Goal: Find specific fact: Find specific fact

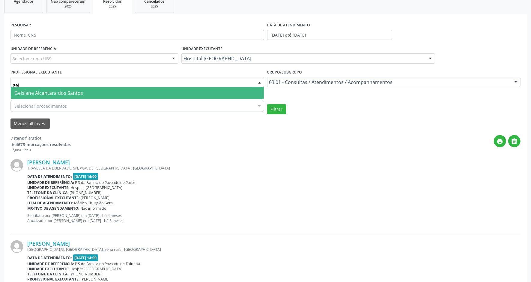
type input "geis"
click at [65, 92] on span "Geislane Alcantara dos Santos" at bounding box center [48, 93] width 69 height 7
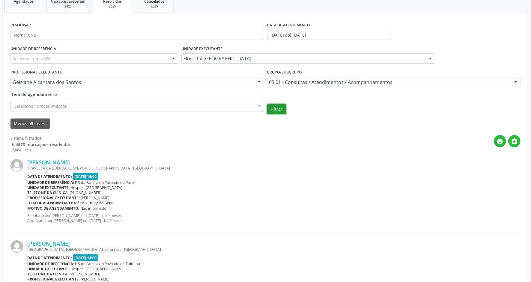
click at [279, 109] on button "Filtrar" at bounding box center [276, 109] width 19 height 10
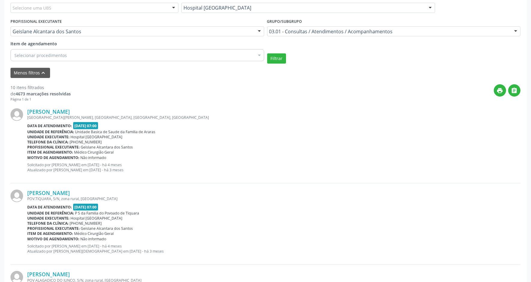
scroll to position [77, 0]
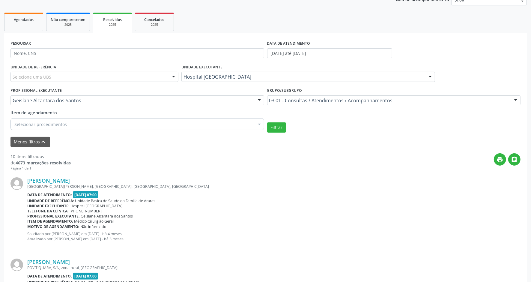
drag, startPoint x: 25, startPoint y: 179, endPoint x: 98, endPoint y: 179, distance: 73.4
click at [98, 179] on div "[PERSON_NAME] [GEOGRAPHIC_DATA][PERSON_NAME], S/N, CENTRO, [GEOGRAPHIC_DATA] Da…" at bounding box center [265, 211] width 510 height 81
copy div "[PERSON_NAME]"
click at [107, 18] on span "Resolvidos" at bounding box center [112, 19] width 19 height 5
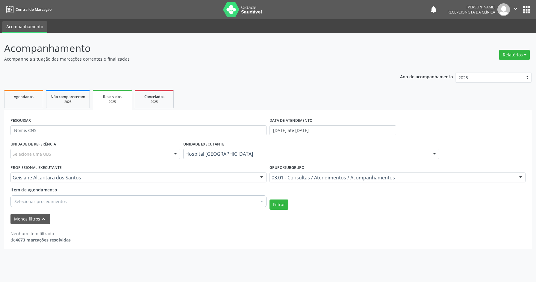
click at [112, 101] on div "2025" at bounding box center [112, 101] width 31 height 4
click at [278, 205] on button "Filtrar" at bounding box center [279, 204] width 19 height 10
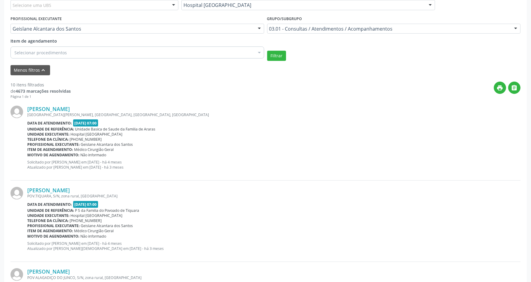
scroll to position [150, 0]
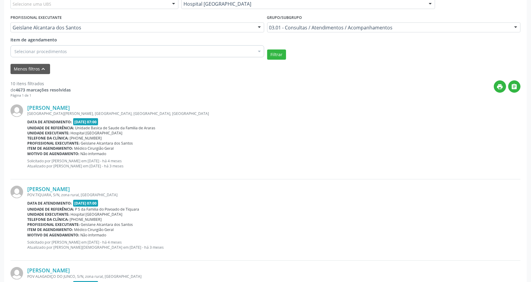
drag, startPoint x: 103, startPoint y: 189, endPoint x: 23, endPoint y: 186, distance: 80.7
click at [23, 186] on div "[PERSON_NAME] POV.TIQUARA, S/N, zona rural, [GEOGRAPHIC_DATA] Data de atendimen…" at bounding box center [265, 219] width 510 height 81
copy div "[PERSON_NAME]"
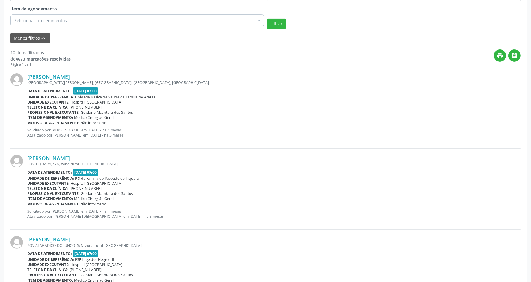
scroll to position [225, 0]
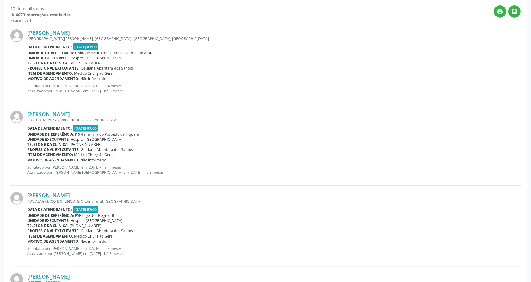
drag, startPoint x: 87, startPoint y: 192, endPoint x: 27, endPoint y: 191, distance: 60.2
click at [27, 191] on div "[PERSON_NAME] [GEOGRAPHIC_DATA], S/N, zona rural, [GEOGRAPHIC_DATA] Data de ate…" at bounding box center [265, 225] width 510 height 81
copy link "[PERSON_NAME]"
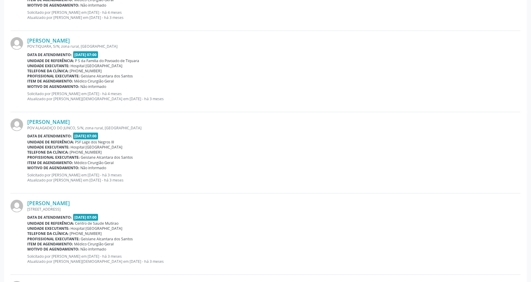
scroll to position [337, 0]
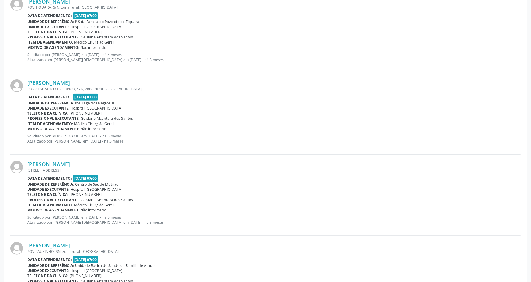
drag, startPoint x: 93, startPoint y: 164, endPoint x: 24, endPoint y: 164, distance: 68.9
click at [24, 164] on div "[PERSON_NAME] [STREET_ADDRESS] Data de atendimento: [DATE] 07:00 Unidade de ref…" at bounding box center [265, 194] width 510 height 81
copy div "[PERSON_NAME]"
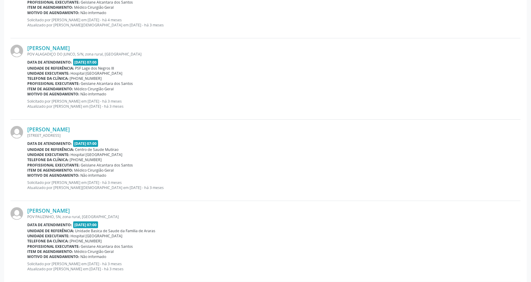
scroll to position [412, 0]
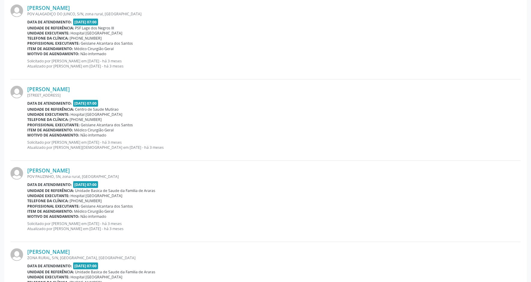
drag, startPoint x: 96, startPoint y: 171, endPoint x: 24, endPoint y: 170, distance: 71.9
click at [24, 170] on div "[PERSON_NAME] [GEOGRAPHIC_DATA], SN, zona rural, [GEOGRAPHIC_DATA] Data de aten…" at bounding box center [265, 201] width 510 height 81
copy div "[PERSON_NAME]"
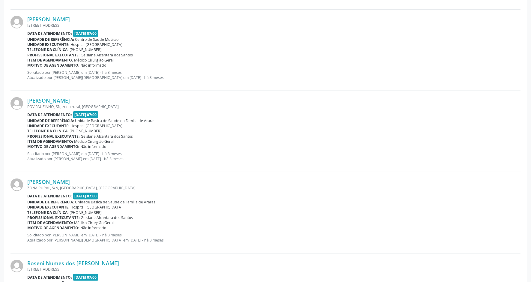
scroll to position [487, 0]
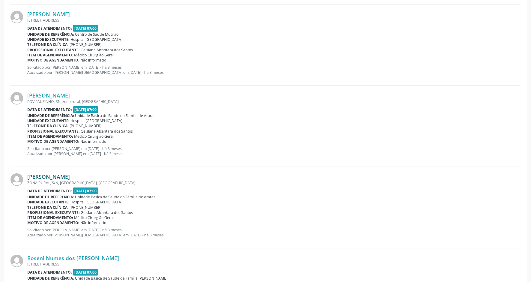
drag, startPoint x: 85, startPoint y: 176, endPoint x: 27, endPoint y: 179, distance: 58.5
click at [27, 179] on div "[PERSON_NAME]" at bounding box center [273, 176] width 493 height 7
copy link "[PERSON_NAME]"
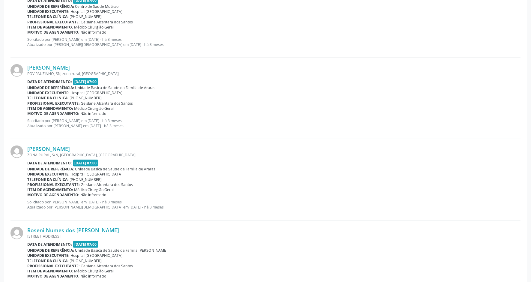
scroll to position [562, 0]
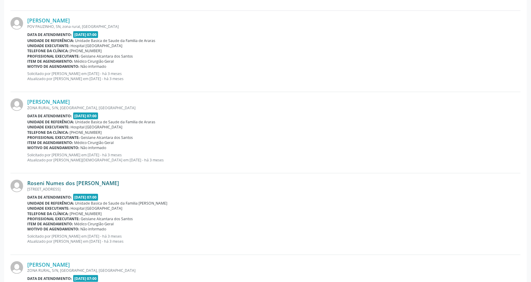
drag, startPoint x: 113, startPoint y: 183, endPoint x: 28, endPoint y: 185, distance: 85.1
click at [28, 185] on div "Roseni Numes dos [PERSON_NAME]" at bounding box center [273, 182] width 493 height 7
copy link "Roseni Numes dos [PERSON_NAME]"
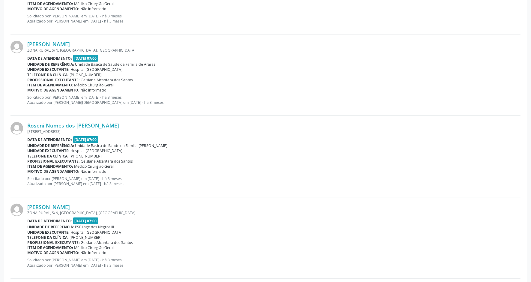
scroll to position [674, 0]
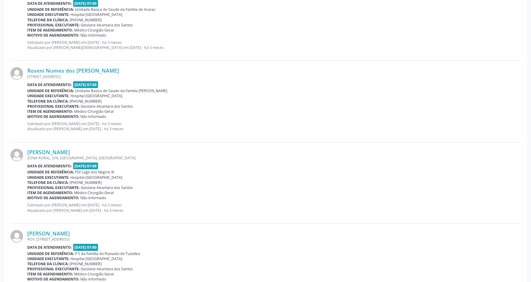
drag, startPoint x: 96, startPoint y: 155, endPoint x: 23, endPoint y: 153, distance: 72.5
click at [23, 153] on div "[PERSON_NAME] ZONA RURAL, S/N, [GEOGRAPHIC_DATA], [GEOGRAPHIC_DATA] Data de ate…" at bounding box center [265, 182] width 510 height 81
copy div "[PERSON_NAME]"
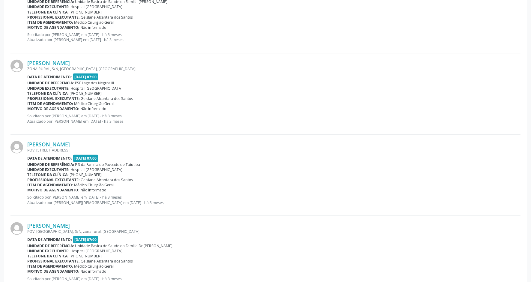
scroll to position [786, 0]
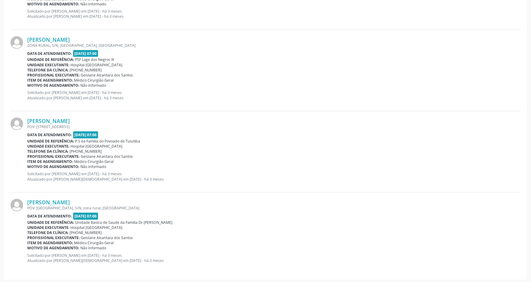
drag, startPoint x: 84, startPoint y: 120, endPoint x: 25, endPoint y: 122, distance: 59.3
click at [25, 122] on div "[PERSON_NAME] POV. [STREET_ADDRESS] Data de atendimento: [DATE] 07:00 Unidade d…" at bounding box center [265, 151] width 510 height 81
copy div "[PERSON_NAME]"
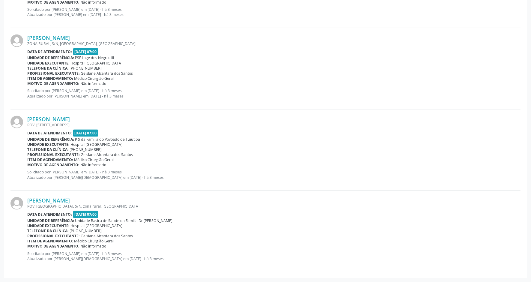
scroll to position [789, 0]
drag, startPoint x: 92, startPoint y: 200, endPoint x: 24, endPoint y: 200, distance: 67.4
click at [24, 200] on div "[PERSON_NAME] POV. [GEOGRAPHIC_DATA], S/N, zona rural, [GEOGRAPHIC_DATA] Data d…" at bounding box center [265, 230] width 510 height 81
copy div "[PERSON_NAME]"
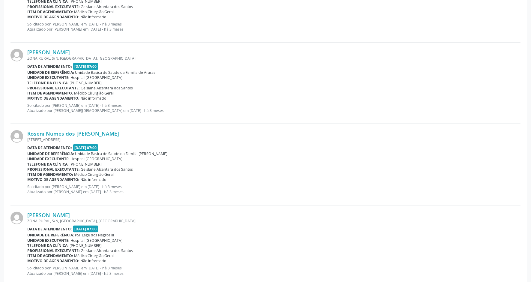
scroll to position [601, 0]
